Goal: Transaction & Acquisition: Purchase product/service

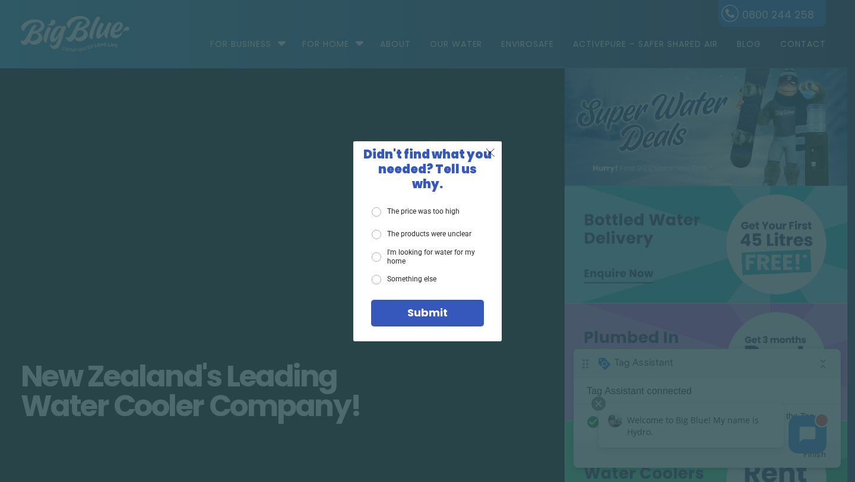
click at [494, 160] on span "X" at bounding box center [490, 152] width 11 height 15
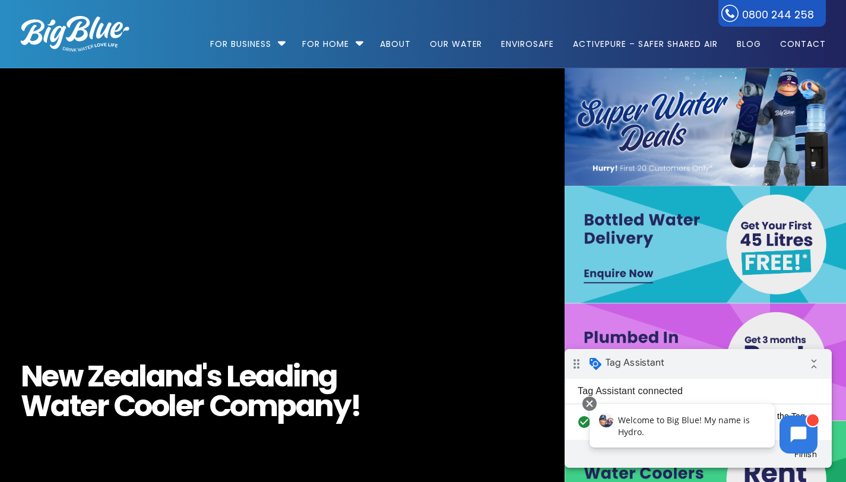
click at [327, 192] on video "https://www.bigblue.co.nz/wp-content/uploads/2021/09/Big-Blue-Hydro-17.mp4" at bounding box center [282, 303] width 1262 height 517
click at [768, 5] on link "Blog" at bounding box center [748, 38] width 41 height 77
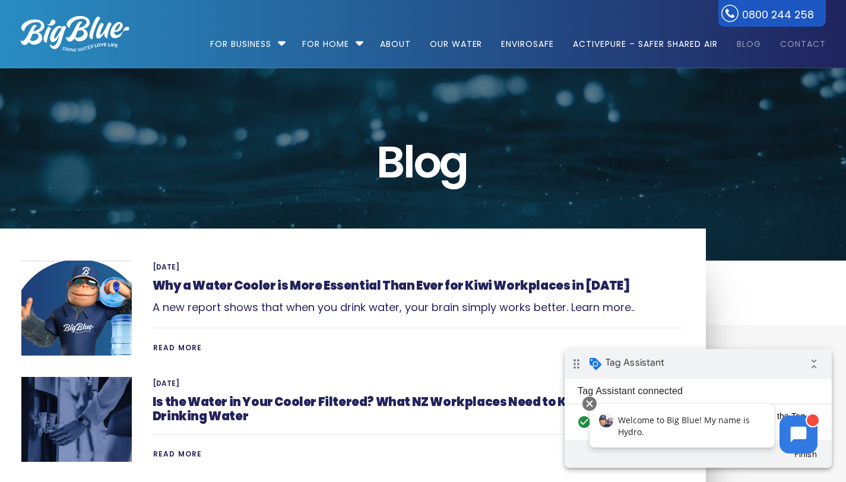
click at [793, 45] on link "Contact" at bounding box center [799, 38] width 54 height 77
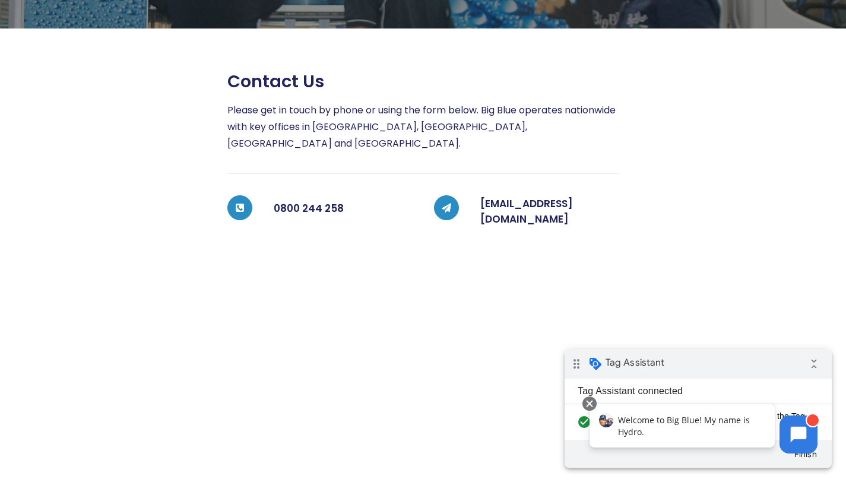
scroll to position [186, 0]
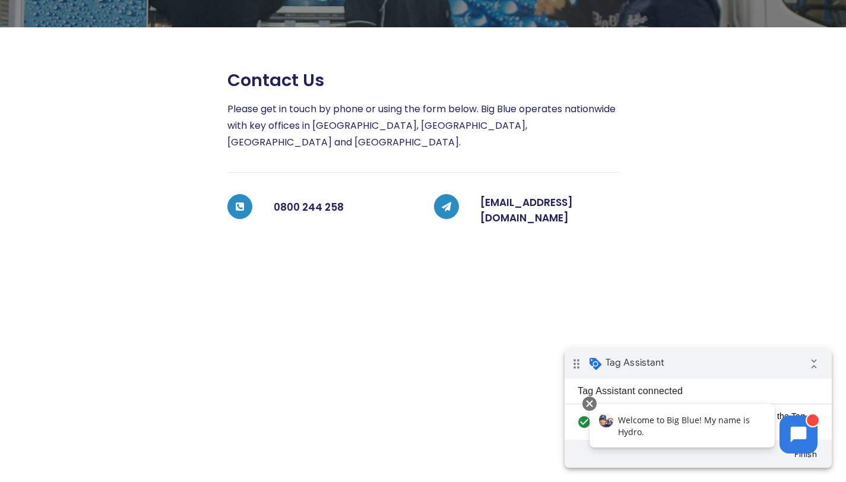
click at [334, 391] on div "Contact Us Contact us Please get in touch by phone or using the form below. Big…" at bounding box center [422, 292] width 847 height 820
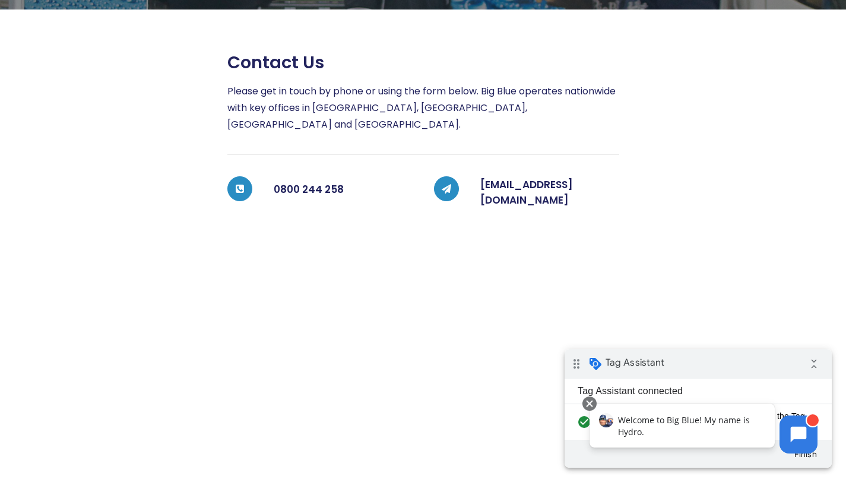
click at [606, 258] on div "Contact Us Contact us Please get in touch by phone or using the form below. Big…" at bounding box center [422, 275] width 847 height 820
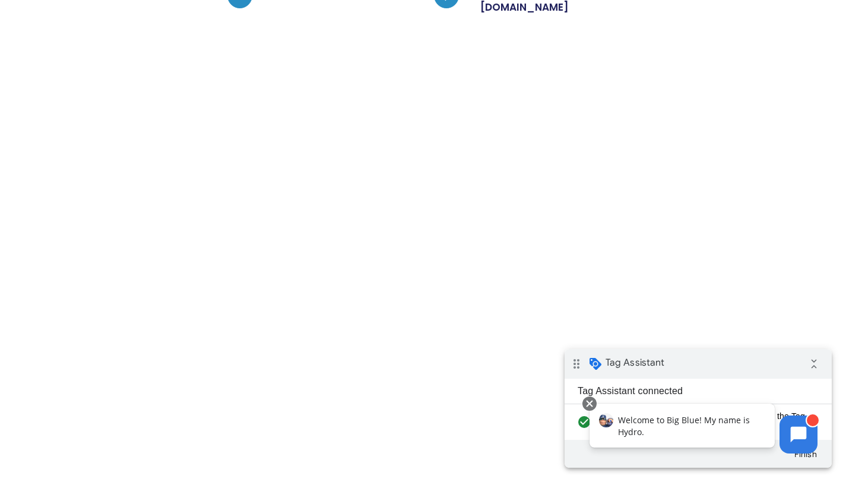
scroll to position [397, 0]
click at [342, 299] on div "Contact Us Contact us Please get in touch by phone or using the form below. Big…" at bounding box center [422, 81] width 847 height 820
click at [214, 304] on div "Contact us Please get in touch by phone or using the form below. Big Blue opera…" at bounding box center [412, 154] width 413 height 590
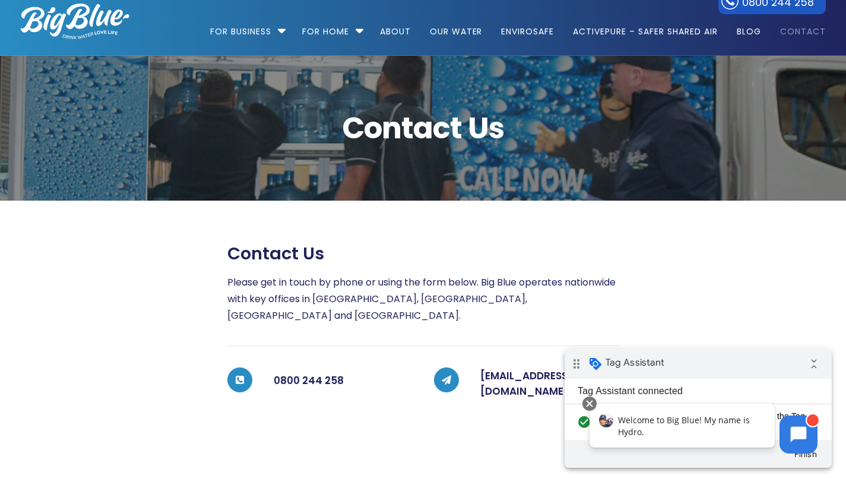
scroll to position [0, 0]
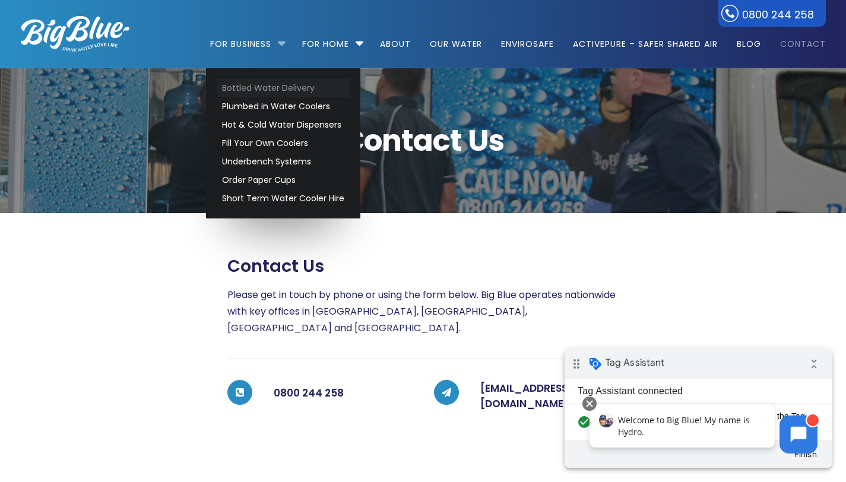
click at [260, 84] on link "Bottled Water Delivery" at bounding box center [283, 88] width 133 height 18
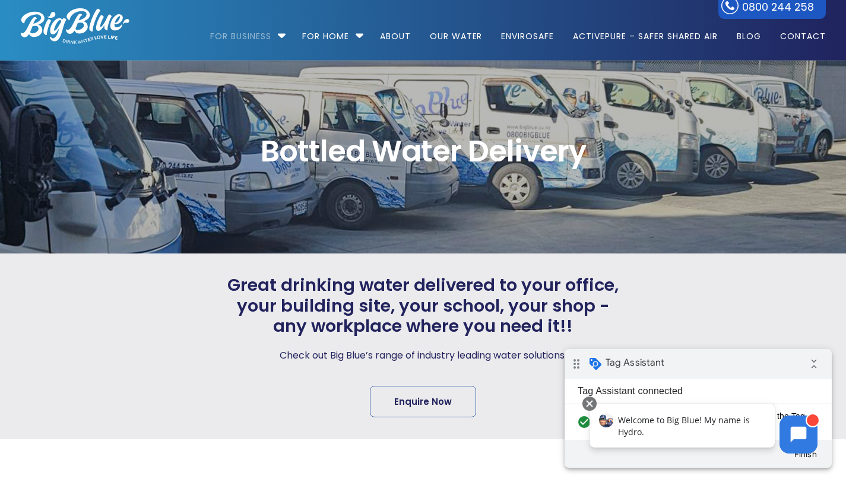
scroll to position [11, 0]
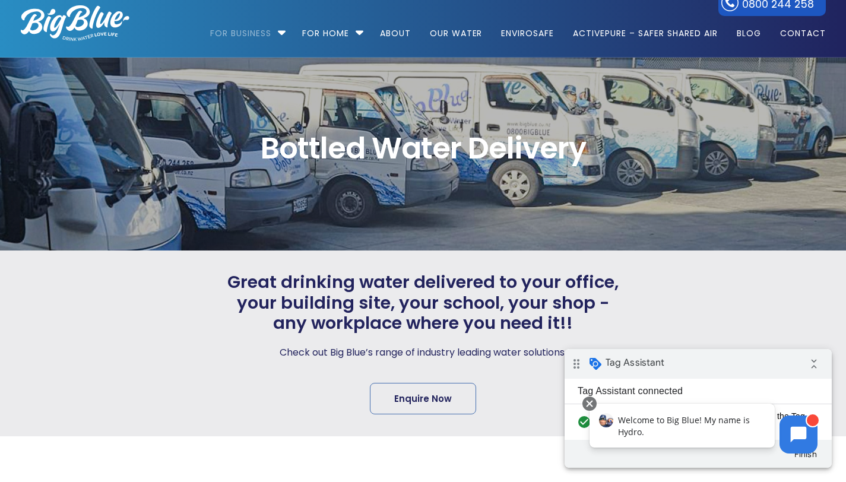
click at [179, 283] on div at bounding box center [102, 343] width 207 height 143
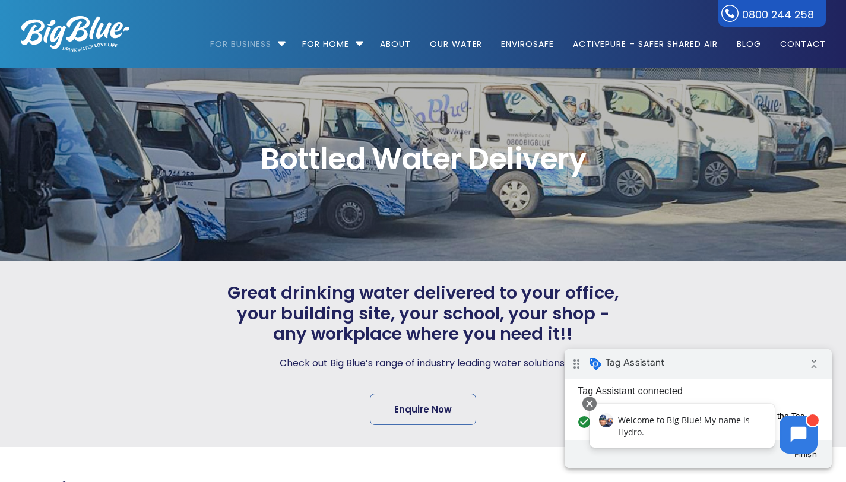
scroll to position [2, 0]
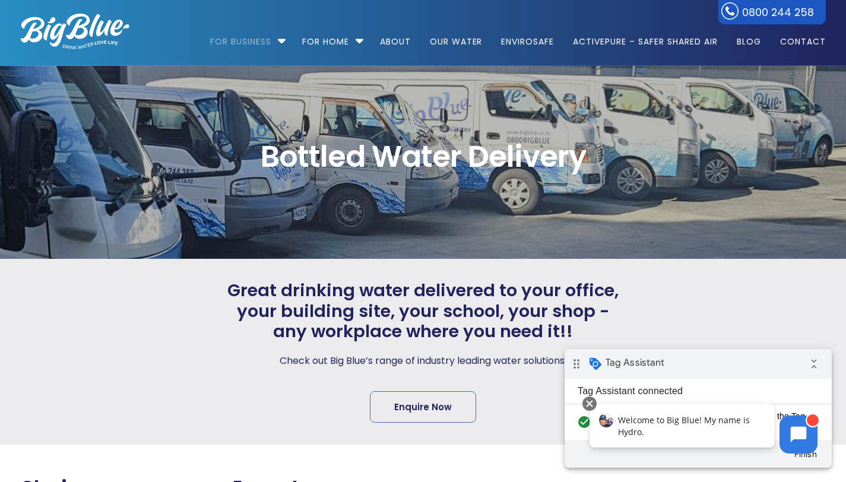
click at [230, 276] on div "Great drinking water delivered to your office, your building site, your school,…" at bounding box center [422, 352] width 847 height 186
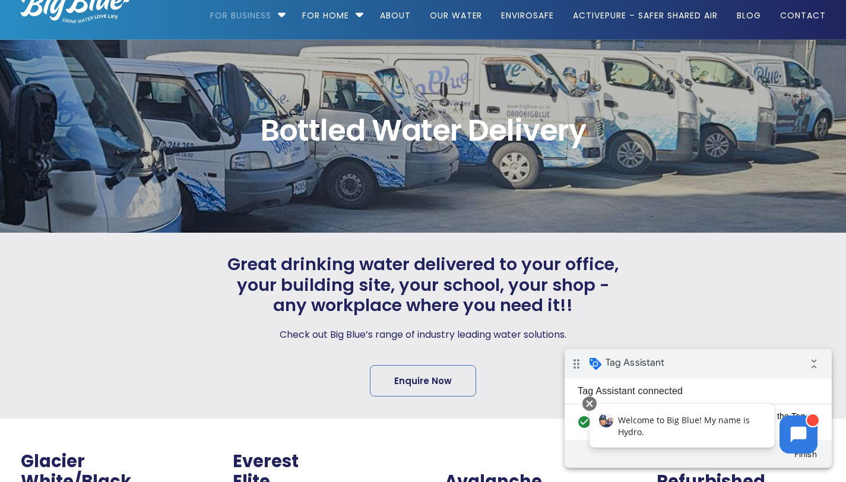
scroll to position [56, 0]
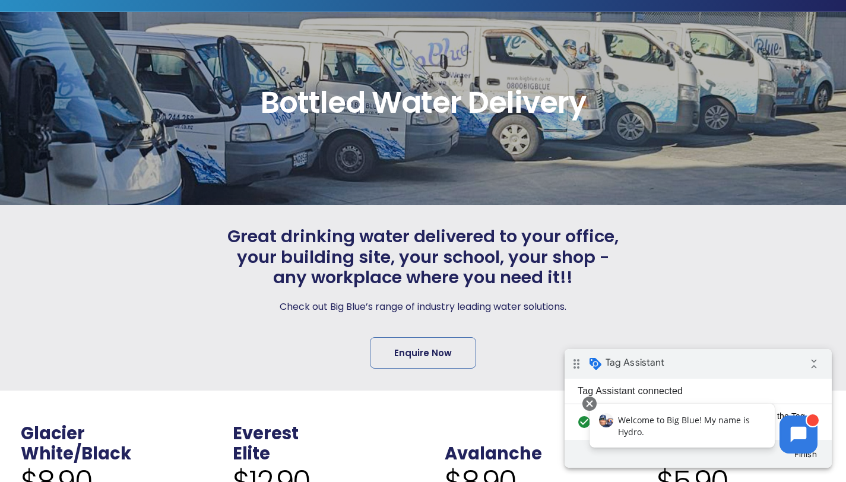
click at [233, 285] on span "Great drinking water delivered to your office, your building site, your school,…" at bounding box center [423, 257] width 392 height 62
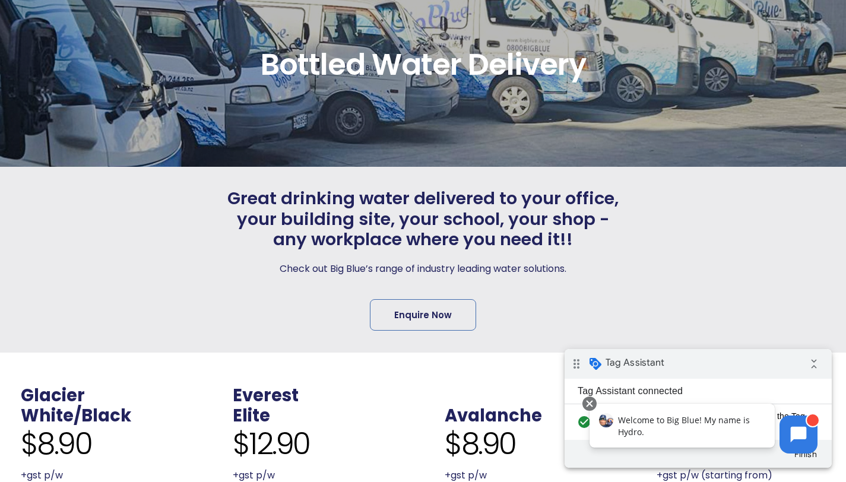
scroll to position [96, 0]
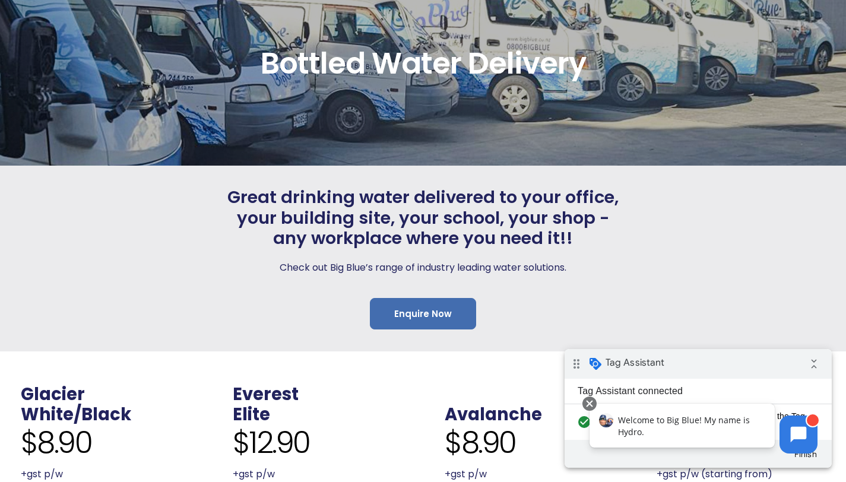
click at [409, 310] on link "Enquire Now" at bounding box center [423, 313] width 106 height 31
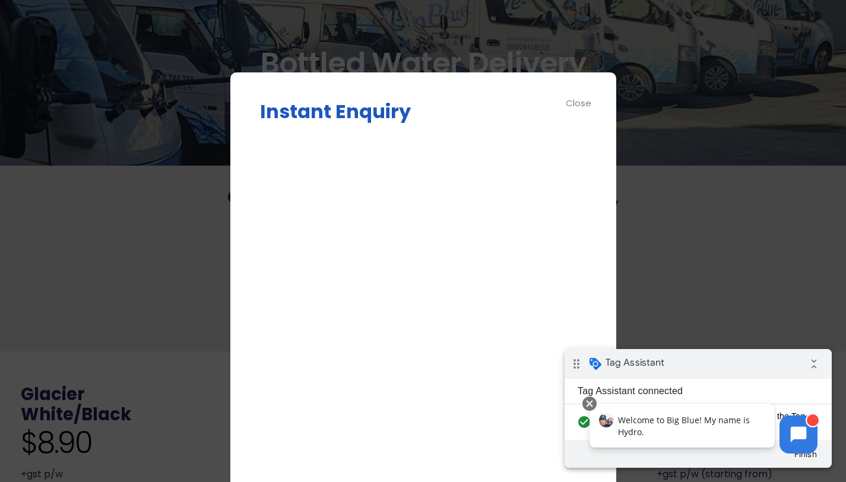
click at [443, 132] on div "Instant Enquiry Enquire Now Δ Close" at bounding box center [423, 282] width 326 height 361
click at [572, 101] on div "Close" at bounding box center [579, 103] width 27 height 14
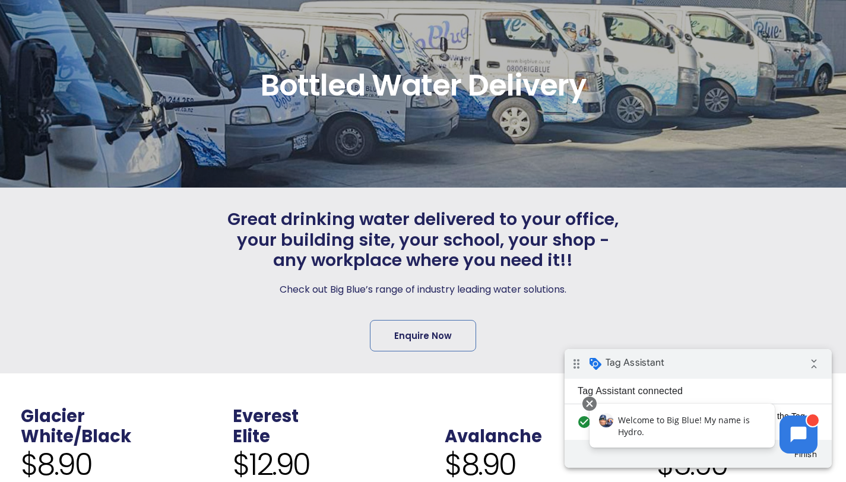
scroll to position [0, 0]
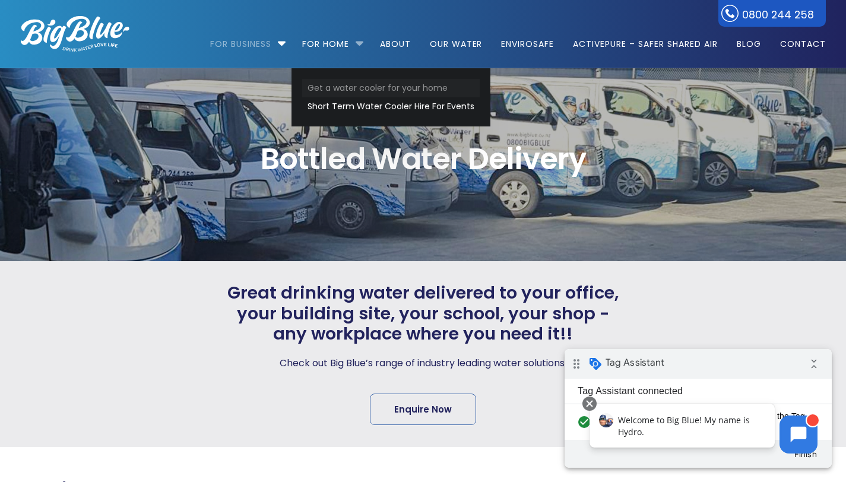
click at [360, 86] on link "Get a water cooler for your home" at bounding box center [390, 88] width 177 height 18
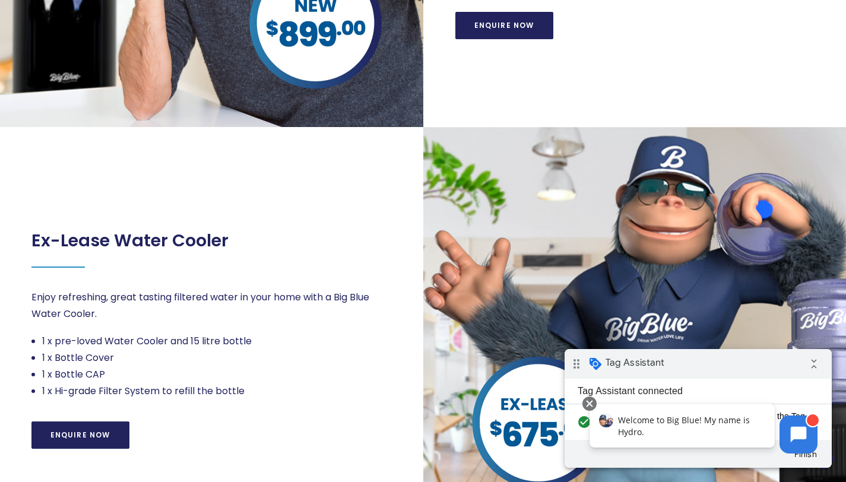
scroll to position [594, 0]
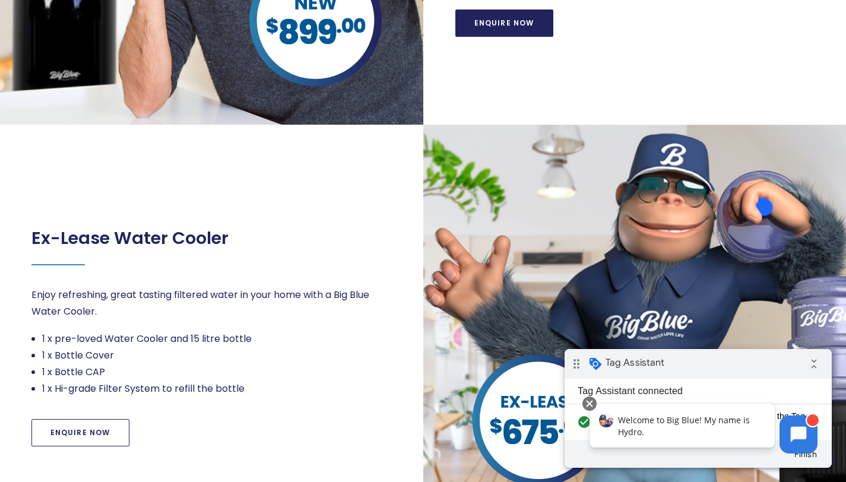
click at [77, 436] on link "Enquire Now" at bounding box center [80, 432] width 98 height 27
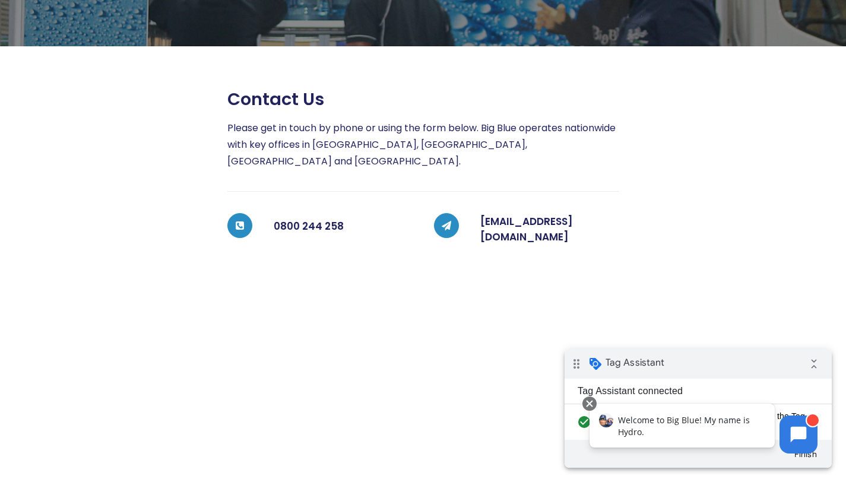
scroll to position [168, 0]
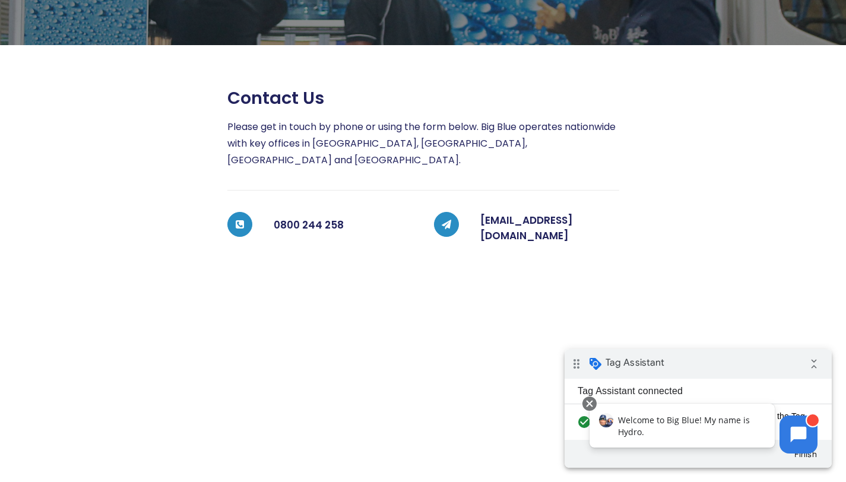
click at [199, 313] on div at bounding box center [102, 389] width 207 height 602
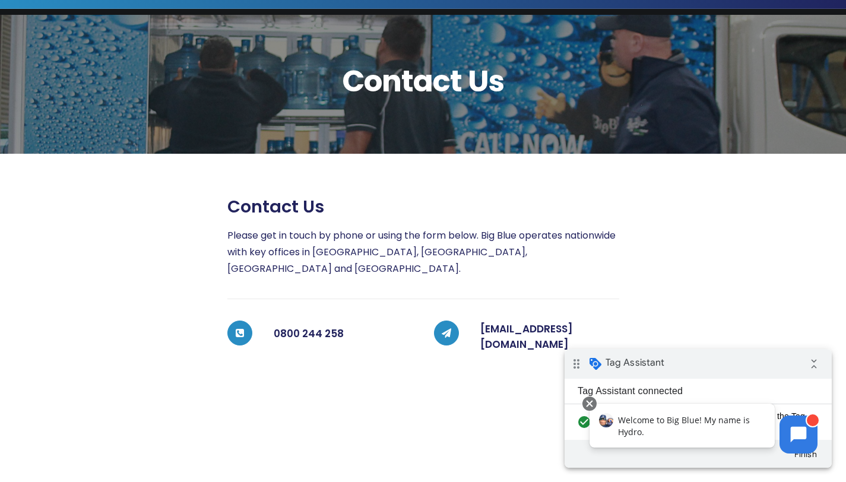
scroll to position [0, 0]
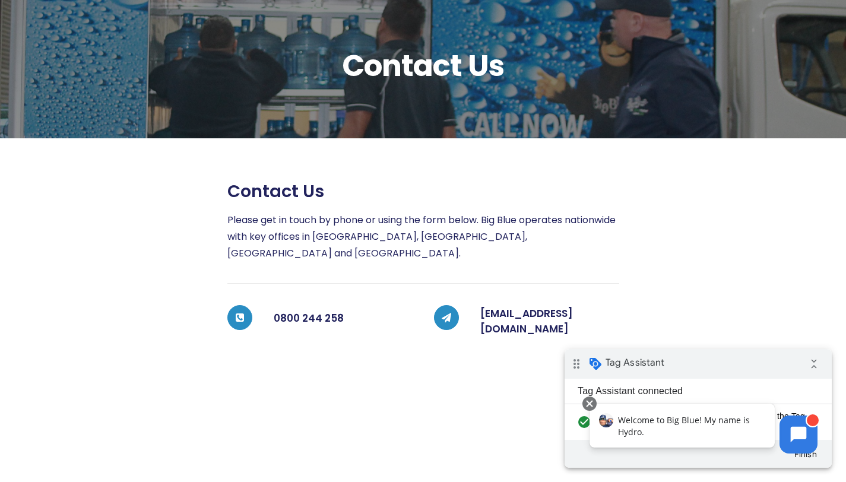
click at [676, 292] on div at bounding box center [722, 482] width 207 height 602
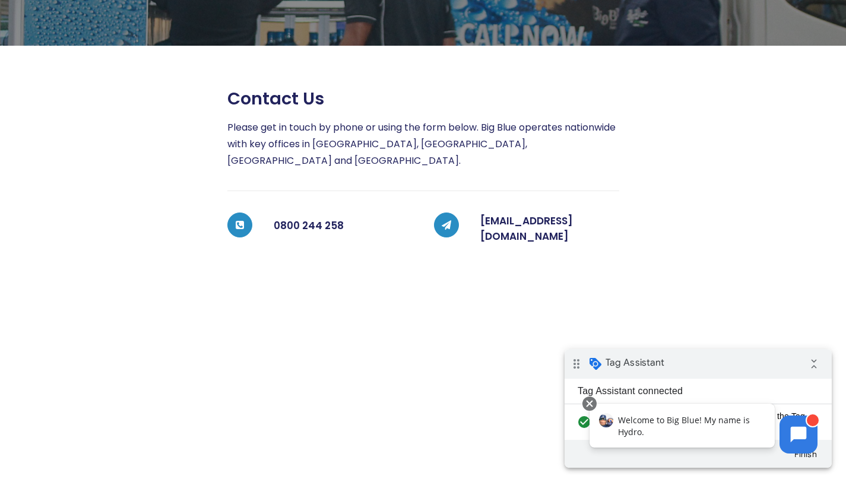
scroll to position [179, 0]
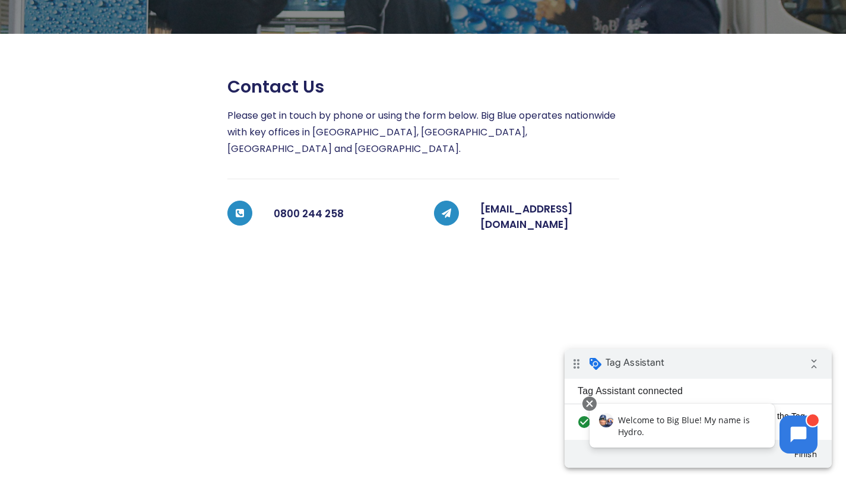
click at [116, 308] on div at bounding box center [102, 378] width 207 height 602
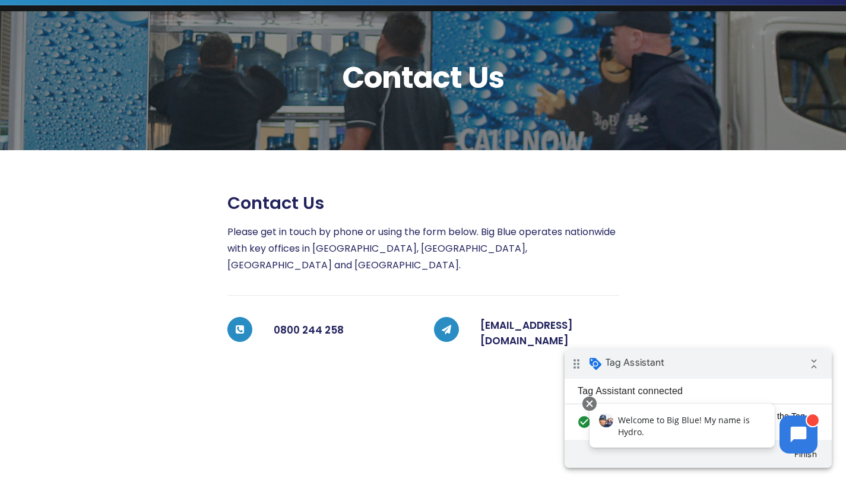
scroll to position [0, 0]
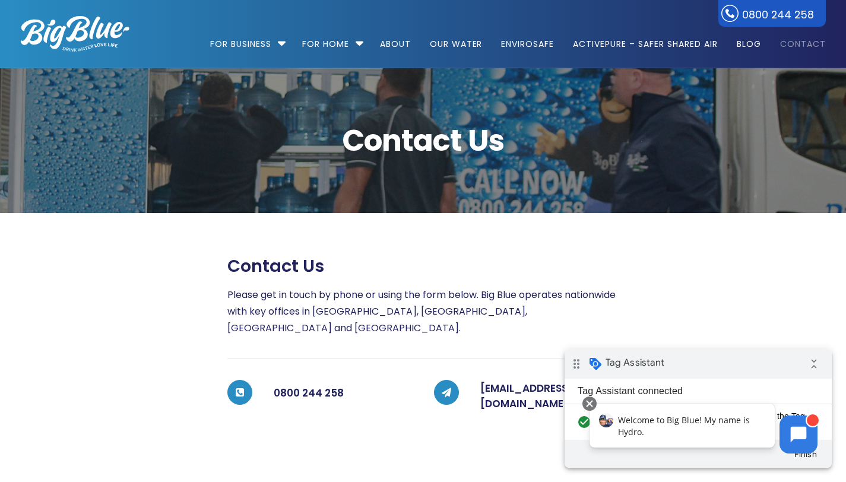
click at [300, 121] on div "Contact Us" at bounding box center [422, 141] width 847 height 94
click at [88, 144] on span "Contact Us" at bounding box center [423, 141] width 805 height 30
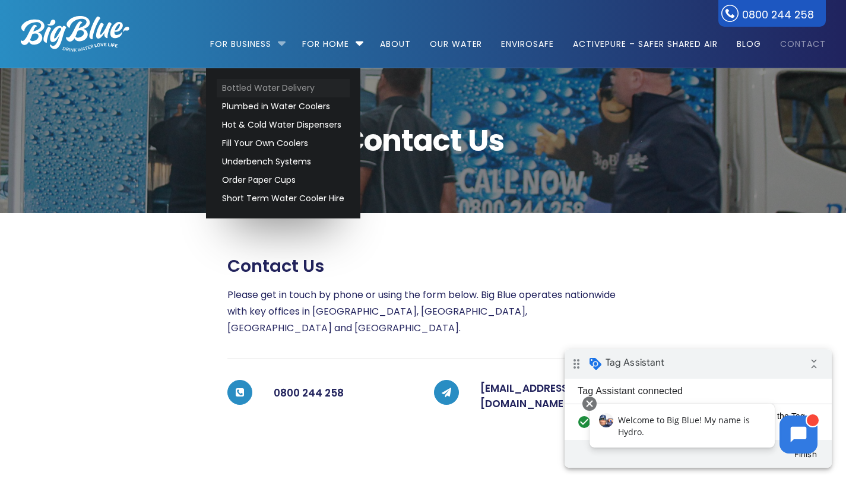
click at [280, 82] on link "Bottled Water Delivery" at bounding box center [283, 88] width 133 height 18
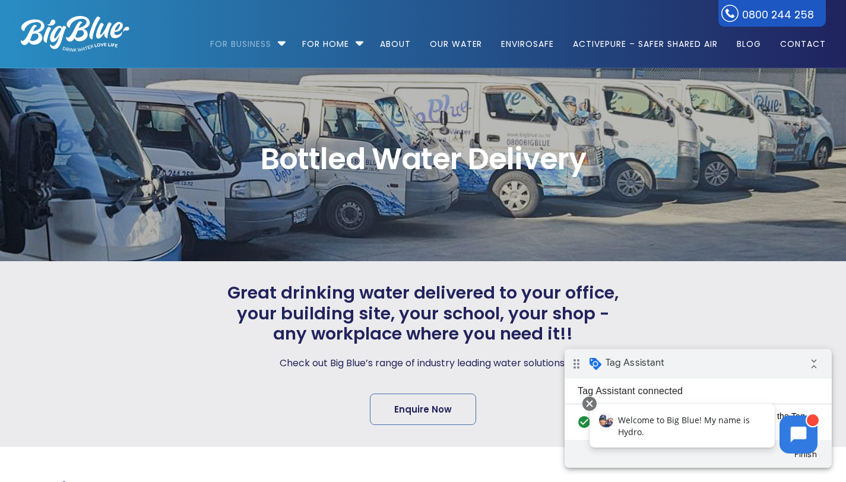
click at [74, 33] on img at bounding box center [75, 34] width 109 height 36
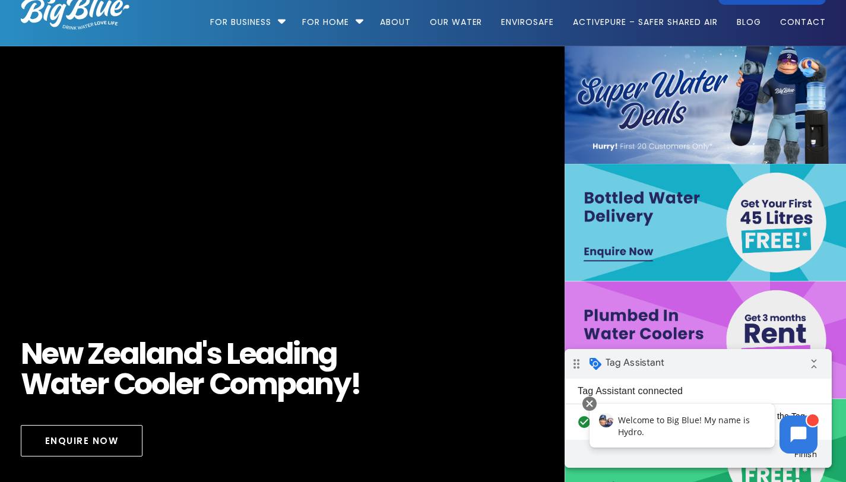
click at [674, 218] on img at bounding box center [705, 223] width 282 height 118
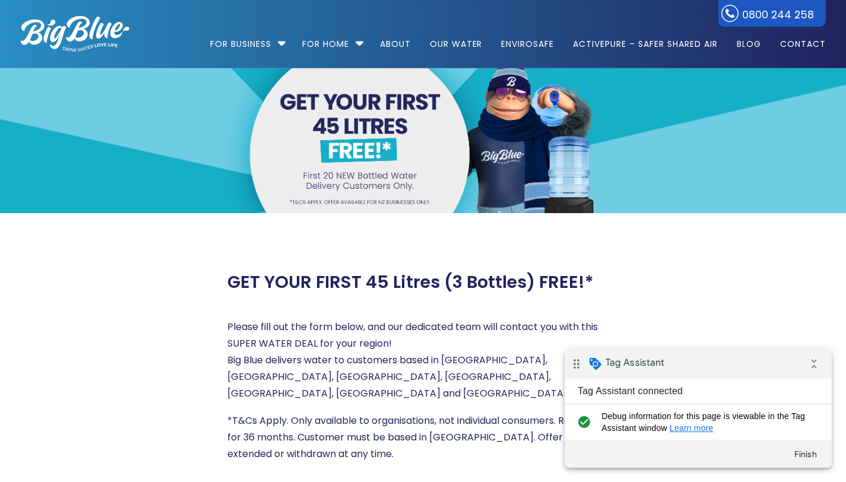
click at [82, 20] on img at bounding box center [75, 34] width 109 height 36
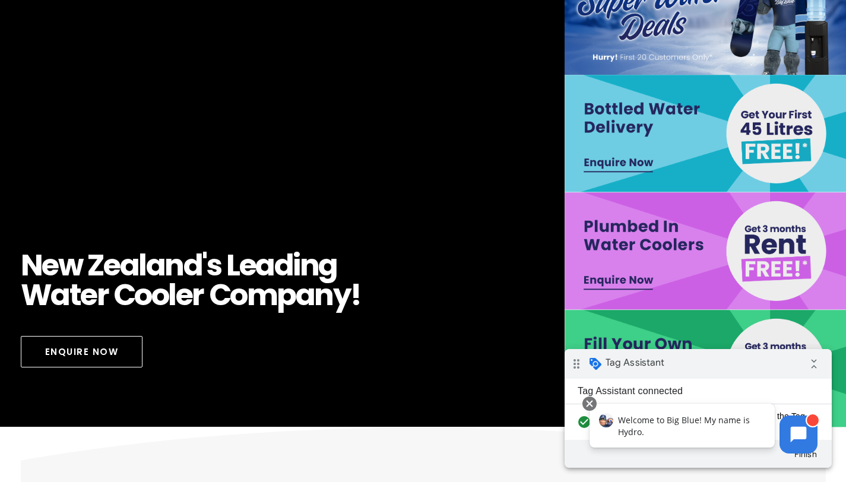
click at [686, 243] on img at bounding box center [705, 251] width 282 height 118
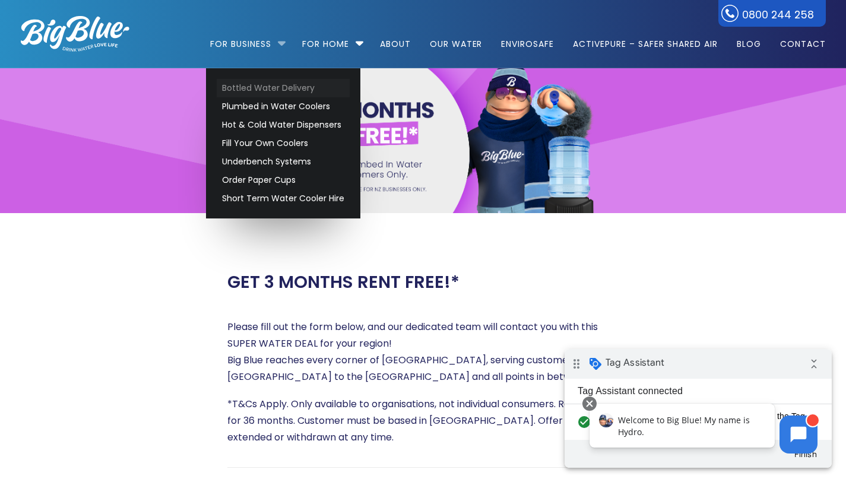
click at [266, 85] on link "Bottled Water Delivery" at bounding box center [283, 88] width 133 height 18
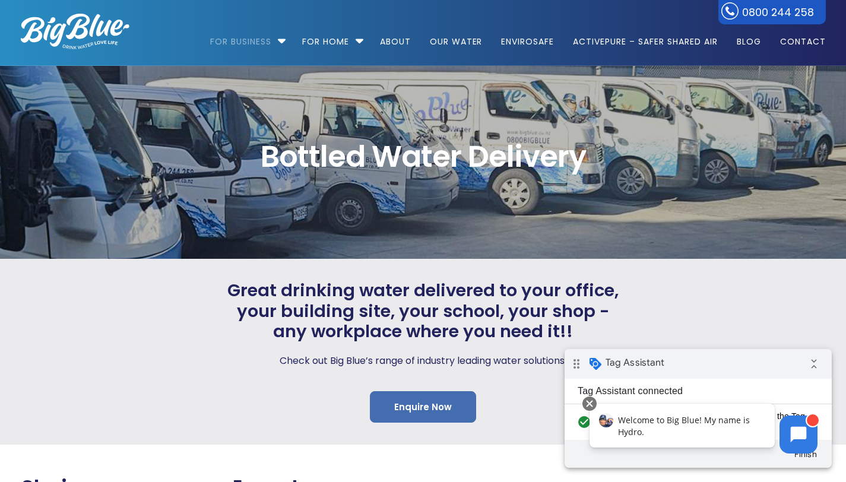
click at [405, 404] on link "Enquire Now" at bounding box center [423, 406] width 106 height 31
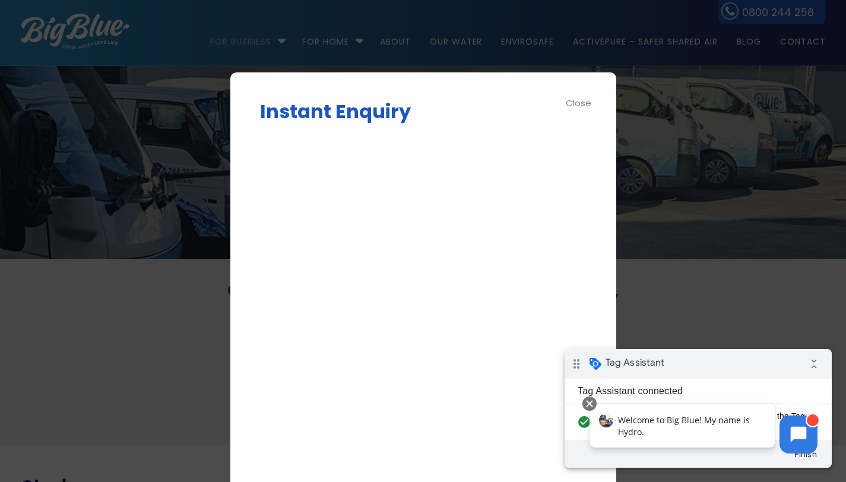
click at [245, 290] on div "Instant Enquiry Enquire Now Δ Close" at bounding box center [423, 282] width 386 height 421
click at [250, 276] on div "Instant Enquiry Enquire Now Δ Close" at bounding box center [423, 282] width 386 height 421
click at [258, 268] on div "Instant Enquiry Enquire Now Δ Close" at bounding box center [423, 282] width 386 height 421
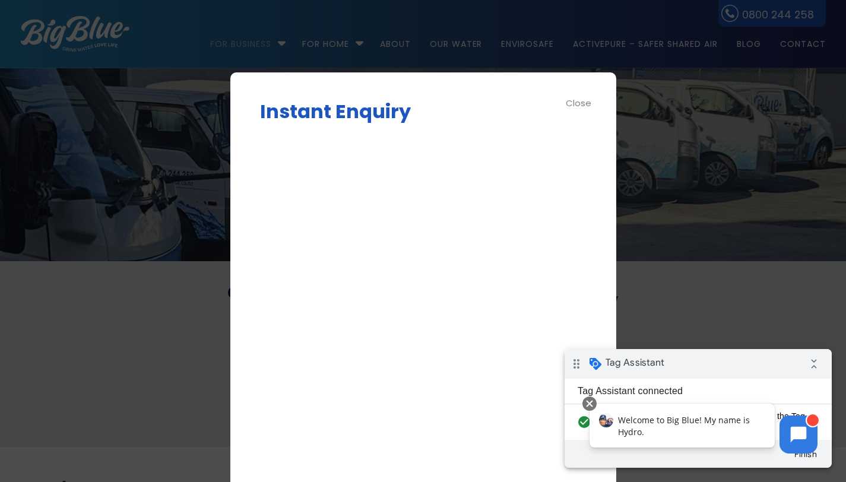
click at [254, 234] on div "Instant Enquiry Enquire Now Δ Close" at bounding box center [423, 282] width 386 height 421
click at [574, 99] on div "Close" at bounding box center [579, 103] width 27 height 14
